Goal: Transaction & Acquisition: Purchase product/service

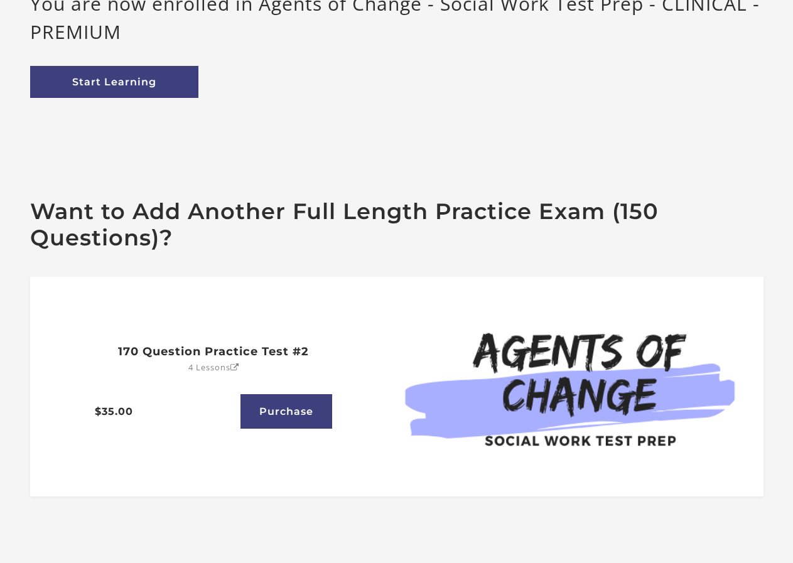
scroll to position [226, 0]
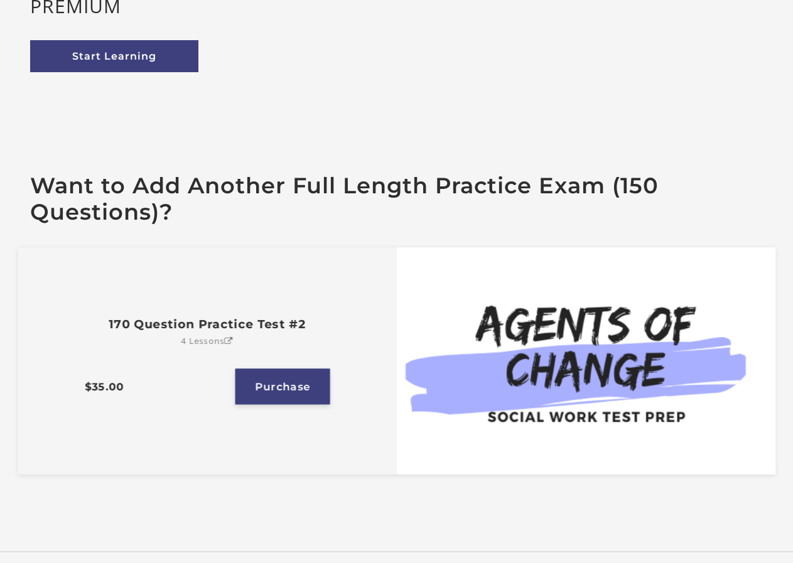
click at [292, 386] on link "Purchase" at bounding box center [283, 387] width 95 height 36
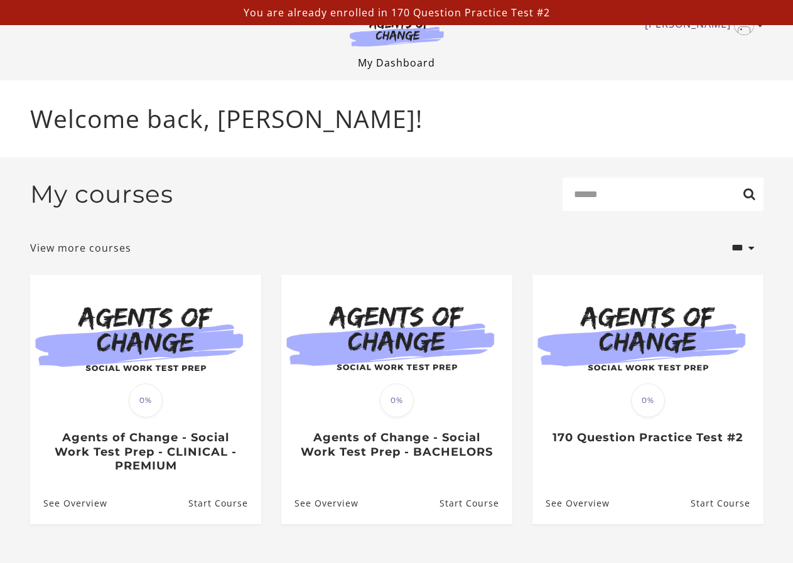
click at [395, 61] on link "My Dashboard" at bounding box center [396, 63] width 77 height 14
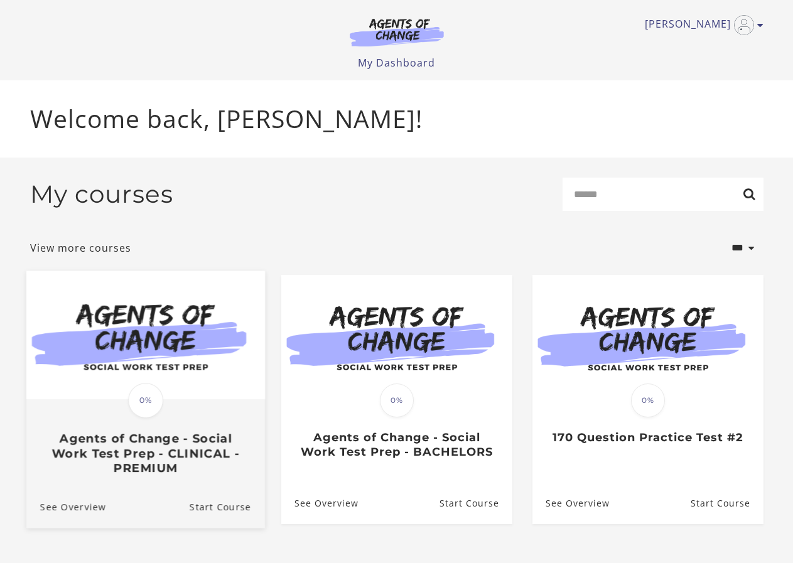
click at [178, 411] on div "Translation missing: en.liquid.partials.dashboard_course_card.progress_descript…" at bounding box center [145, 438] width 239 height 75
